Goal: Information Seeking & Learning: Learn about a topic

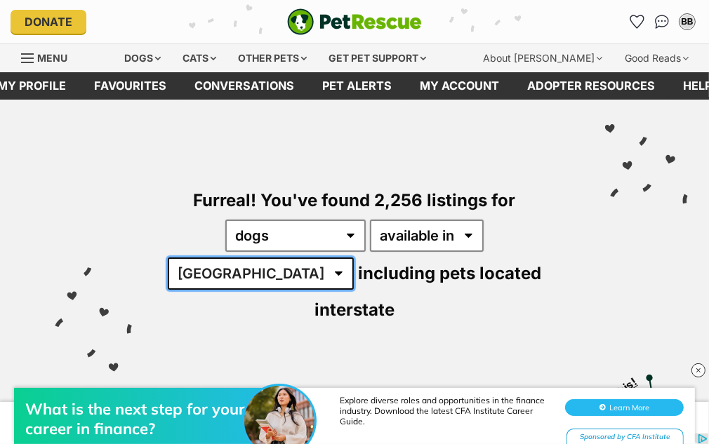
click at [354, 258] on select "Australia ACT NSW NT QLD SA TAS VIC WA" at bounding box center [261, 274] width 186 height 32
select select "WA"
click at [354, 258] on select "Australia ACT NSW NT QLD SA TAS VIC WA" at bounding box center [261, 274] width 186 height 32
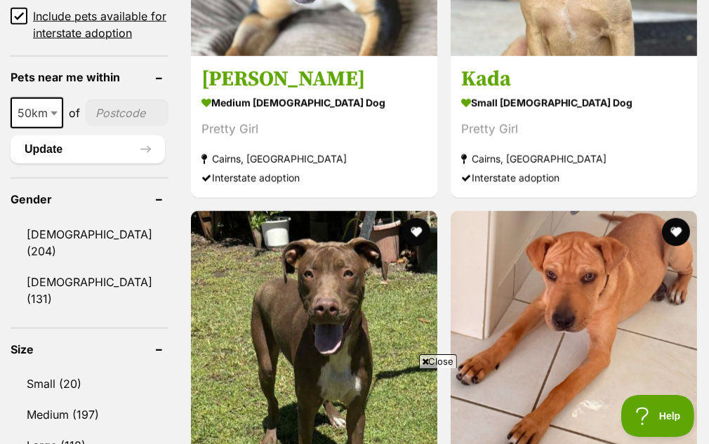
scroll to position [1174, 0]
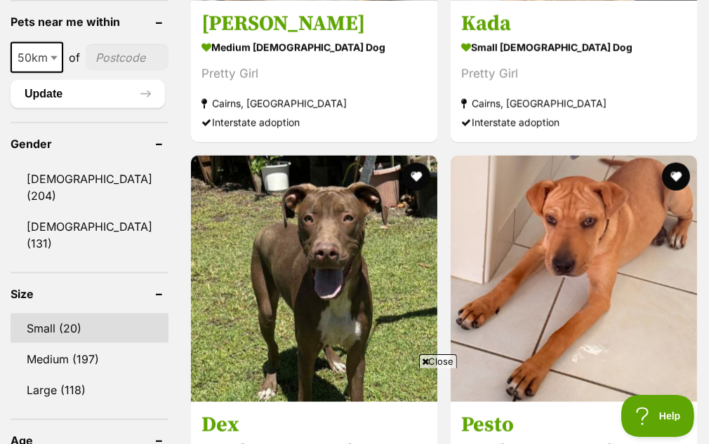
click at [91, 314] on link "Small (20)" at bounding box center [90, 328] width 158 height 29
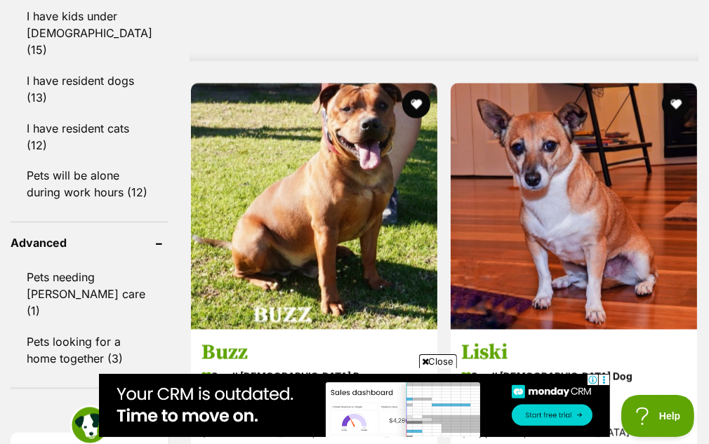
click at [436, 359] on span "Close" at bounding box center [438, 362] width 38 height 14
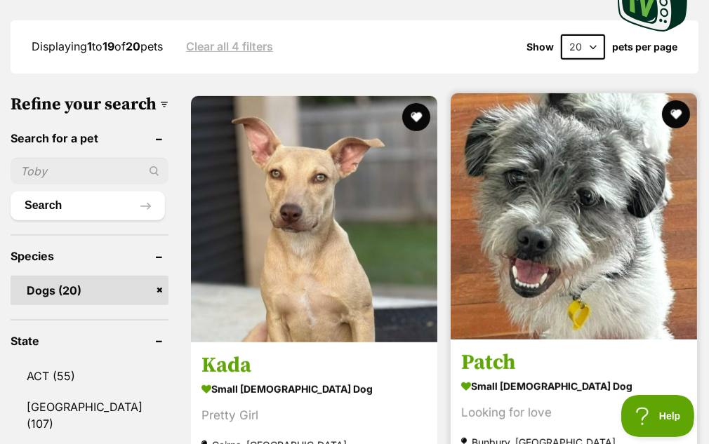
click at [503, 93] on img at bounding box center [574, 216] width 246 height 246
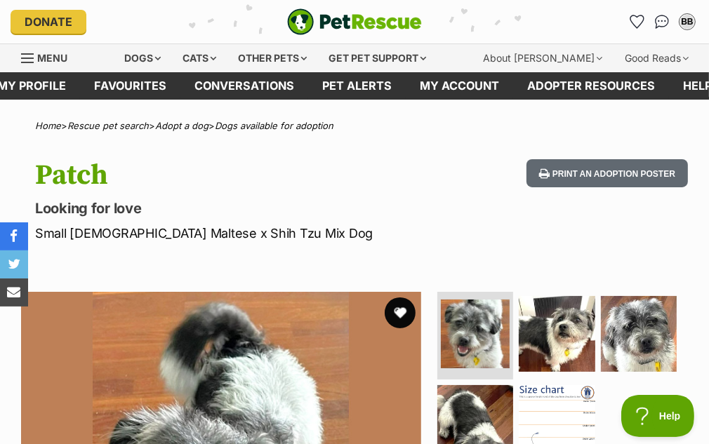
click at [395, 314] on button "favourite" at bounding box center [400, 313] width 31 height 31
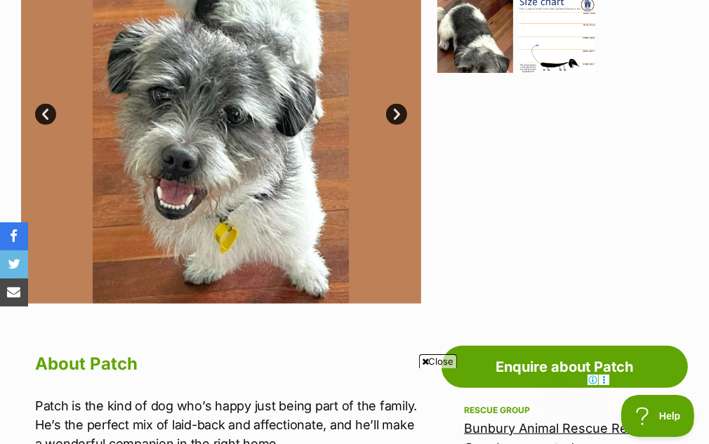
click at [430, 364] on span "Close" at bounding box center [438, 362] width 38 height 14
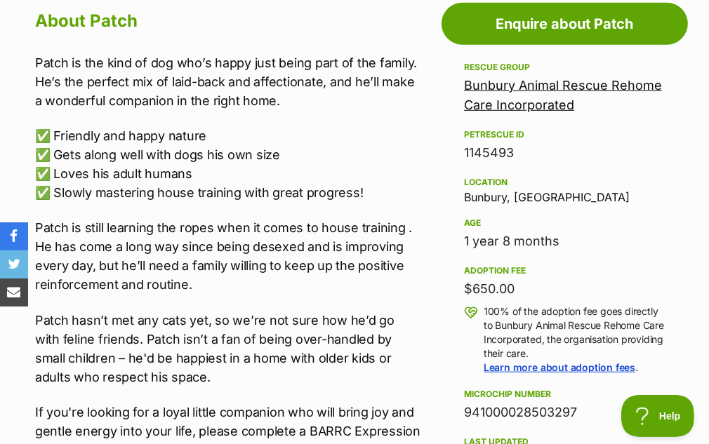
scroll to position [754, 0]
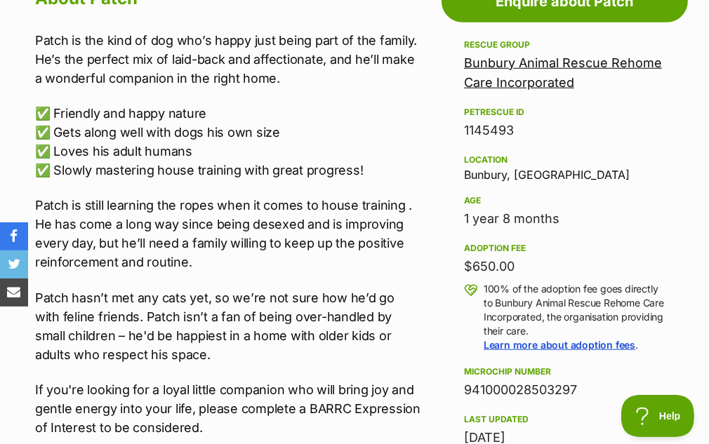
drag, startPoint x: 462, startPoint y: 126, endPoint x: 522, endPoint y: 136, distance: 61.3
click at [522, 136] on aside "Rescue group Bunbury Animal Rescue Rehome Care Incorporated PetRescue ID 114549…" at bounding box center [565, 351] width 246 height 628
click at [513, 132] on div "1145493" at bounding box center [565, 131] width 202 height 20
drag, startPoint x: 518, startPoint y: 128, endPoint x: 416, endPoint y: 138, distance: 102.3
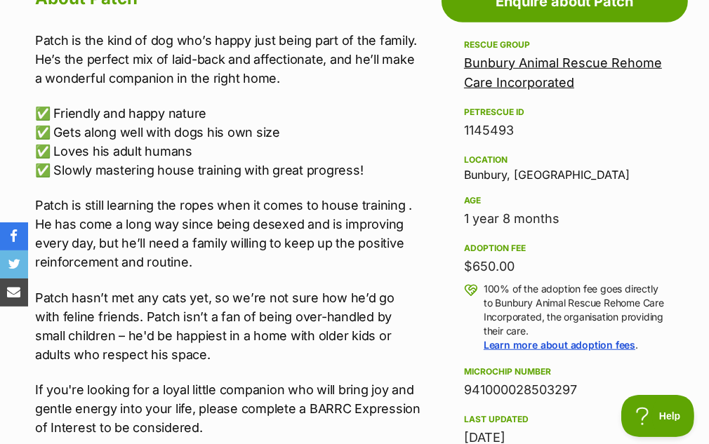
click at [460, 145] on aside "Rescue group Bunbury Animal Rescue Rehome Care Incorporated PetRescue ID 114549…" at bounding box center [565, 351] width 246 height 628
click at [543, 132] on div "1145493" at bounding box center [565, 131] width 202 height 20
click at [366, 145] on p "✅ Friendly and happy nature ✅ Gets along well with dogs his own size ✅ Loves hi…" at bounding box center [228, 142] width 386 height 76
drag, startPoint x: 516, startPoint y: 126, endPoint x: 447, endPoint y: 133, distance: 69.2
click at [447, 133] on aside "Rescue group Bunbury Animal Rescue Rehome Care Incorporated PetRescue ID 114549…" at bounding box center [565, 351] width 246 height 628
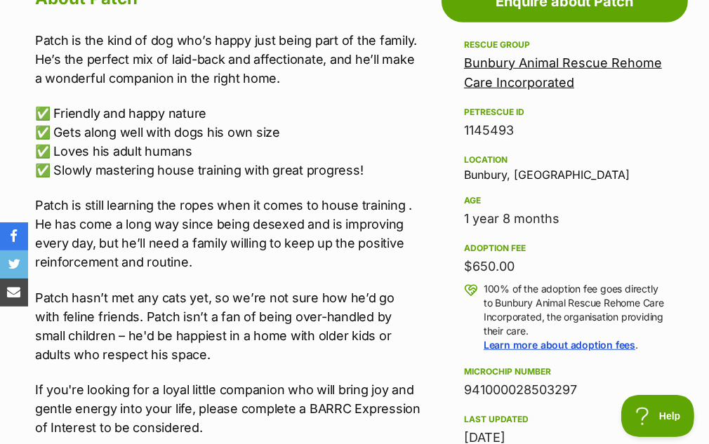
click at [482, 126] on div "1145493" at bounding box center [565, 131] width 202 height 20
drag, startPoint x: 524, startPoint y: 125, endPoint x: 460, endPoint y: 129, distance: 64.0
click at [460, 129] on aside "Rescue group Bunbury Animal Rescue Rehome Care Incorporated PetRescue ID 114549…" at bounding box center [565, 351] width 246 height 628
click at [480, 131] on div "1145493" at bounding box center [565, 131] width 202 height 20
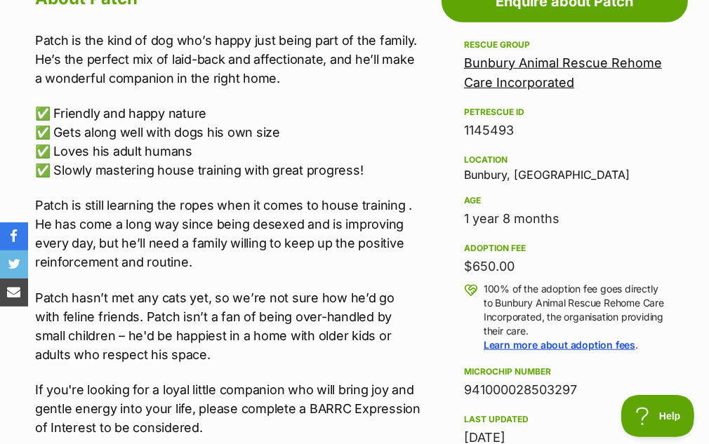
drag, startPoint x: 464, startPoint y: 127, endPoint x: 536, endPoint y: 134, distance: 72.0
click at [536, 134] on div "1145493" at bounding box center [565, 131] width 202 height 20
click at [572, 110] on div "PetRescue ID" at bounding box center [565, 112] width 202 height 11
click at [575, 107] on div "PetRescue ID" at bounding box center [565, 112] width 202 height 11
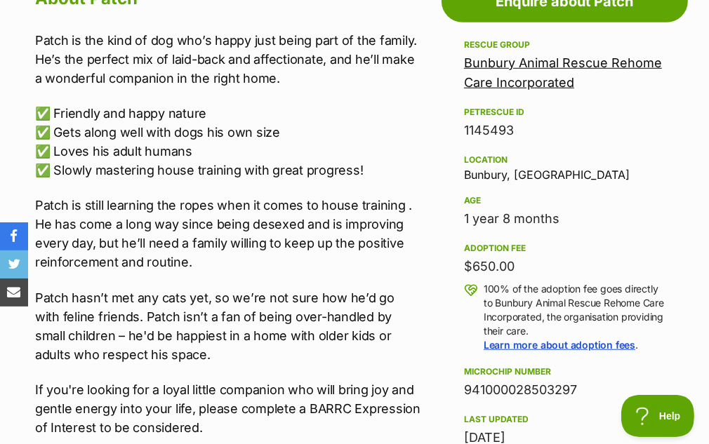
click at [510, 128] on div "1145493" at bounding box center [565, 131] width 202 height 20
drag, startPoint x: 461, startPoint y: 128, endPoint x: 517, endPoint y: 130, distance: 56.9
click at [515, 130] on aside "Rescue group Bunbury Animal Rescue Rehome Care Incorporated PetRescue ID 114549…" at bounding box center [565, 351] width 246 height 628
drag, startPoint x: 567, startPoint y: 96, endPoint x: 434, endPoint y: 124, distance: 135.5
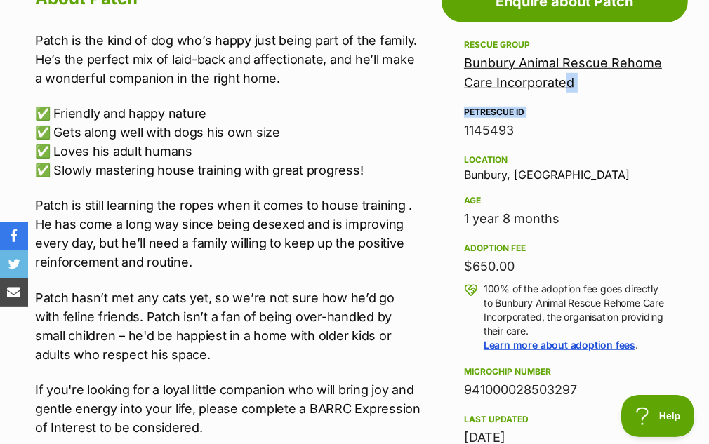
click at [549, 110] on div "PetRescue ID" at bounding box center [565, 112] width 202 height 11
drag, startPoint x: 528, startPoint y: 126, endPoint x: 458, endPoint y: 135, distance: 70.8
click at [458, 135] on aside "Rescue group Bunbury Animal Rescue Rehome Care Incorporated PetRescue ID 114549…" at bounding box center [565, 351] width 246 height 628
drag, startPoint x: 530, startPoint y: 114, endPoint x: 485, endPoint y: 149, distance: 57.0
click at [530, 114] on div "PetRescue ID" at bounding box center [565, 112] width 202 height 11
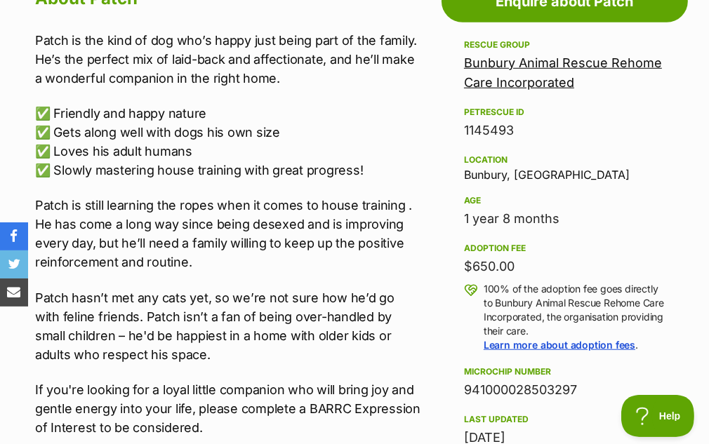
click at [485, 149] on div "Rescue group Bunbury Animal Rescue Rehome Care Incorporated PetRescue ID 114549…" at bounding box center [565, 242] width 202 height 411
drag, startPoint x: 517, startPoint y: 121, endPoint x: 459, endPoint y: 130, distance: 58.3
click at [459, 130] on aside "Rescue group Bunbury Animal Rescue Rehome Care Incorporated PetRescue ID 114549…" at bounding box center [565, 351] width 246 height 628
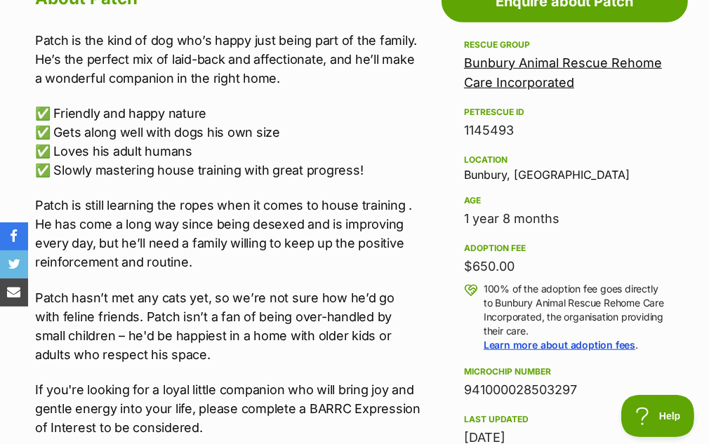
click at [529, 107] on div "PetRescue ID" at bounding box center [565, 112] width 202 height 11
drag, startPoint x: 520, startPoint y: 122, endPoint x: 472, endPoint y: 135, distance: 50.1
click at [534, 89] on div "Bunbury Animal Rescue Rehome Care Incorporated" at bounding box center [565, 72] width 202 height 39
drag, startPoint x: 461, startPoint y: 129, endPoint x: 520, endPoint y: 133, distance: 59.1
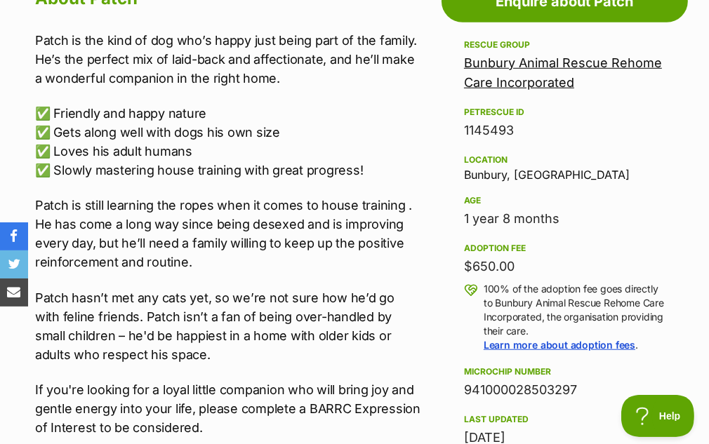
click at [520, 133] on aside "Rescue group Bunbury Animal Rescue Rehome Care Incorporated PetRescue ID 114549…" at bounding box center [565, 351] width 246 height 628
click at [569, 98] on div "Rescue group Bunbury Animal Rescue Rehome Care Incorporated PetRescue ID 114549…" at bounding box center [565, 242] width 202 height 411
drag, startPoint x: 526, startPoint y: 121, endPoint x: 437, endPoint y: 126, distance: 88.6
click at [472, 130] on div "1145493" at bounding box center [565, 131] width 202 height 20
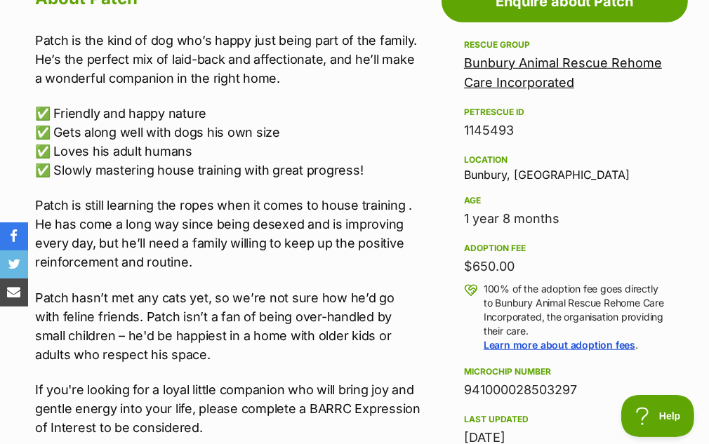
click at [472, 130] on div "1145493" at bounding box center [565, 131] width 202 height 20
click at [472, 131] on div "1145493" at bounding box center [565, 131] width 202 height 20
click at [472, 132] on div "1145493" at bounding box center [565, 131] width 202 height 20
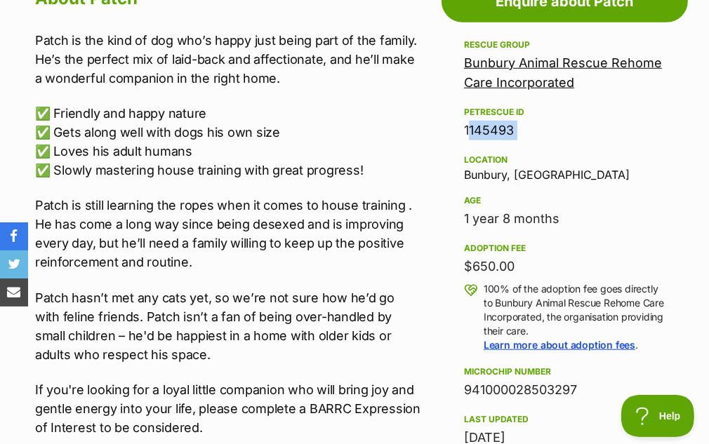
click at [472, 131] on div "1145493" at bounding box center [565, 131] width 202 height 20
click at [472, 133] on div "1145493" at bounding box center [565, 131] width 202 height 20
click at [472, 132] on div "1145493" at bounding box center [565, 131] width 202 height 20
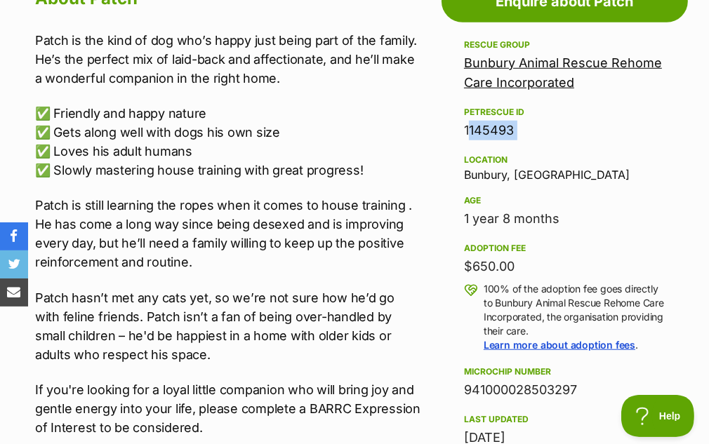
click at [470, 132] on div "1145493" at bounding box center [565, 131] width 202 height 20
click at [475, 124] on div "1145493" at bounding box center [565, 131] width 202 height 20
click at [475, 128] on div "1145493" at bounding box center [565, 131] width 202 height 20
